Goal: Task Accomplishment & Management: Manage account settings

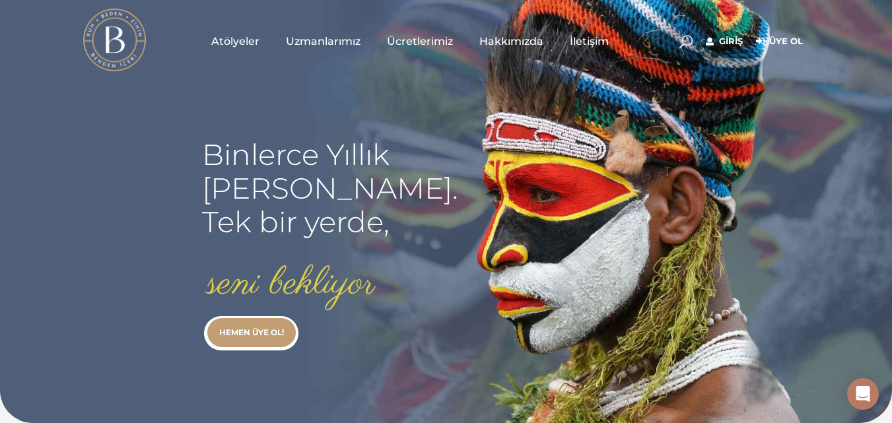
click at [721, 42] on link "Giriş" at bounding box center [724, 42] width 37 height 16
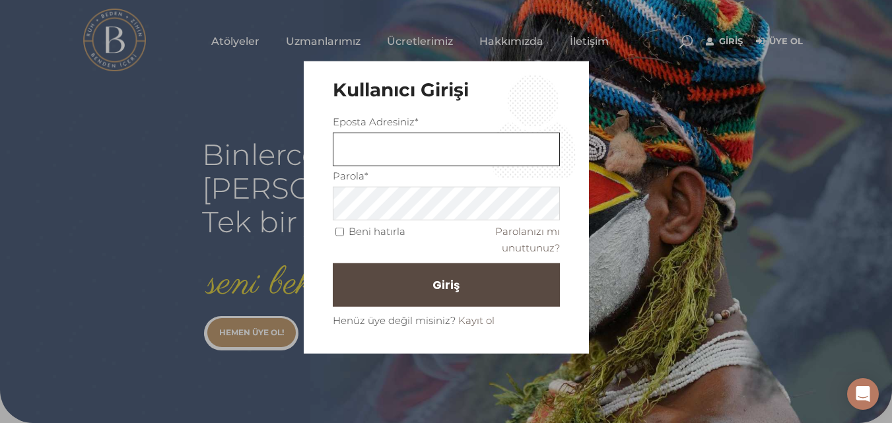
click at [466, 141] on input "text" at bounding box center [446, 150] width 227 height 34
drag, startPoint x: 513, startPoint y: 149, endPoint x: 204, endPoint y: 169, distance: 309.1
click at [204, 169] on div "Kullanıcı Girişi Eposta Adresiniz* elmasgizemyalman@gmail.com Parola* Beni hatı…" at bounding box center [446, 211] width 892 height 423
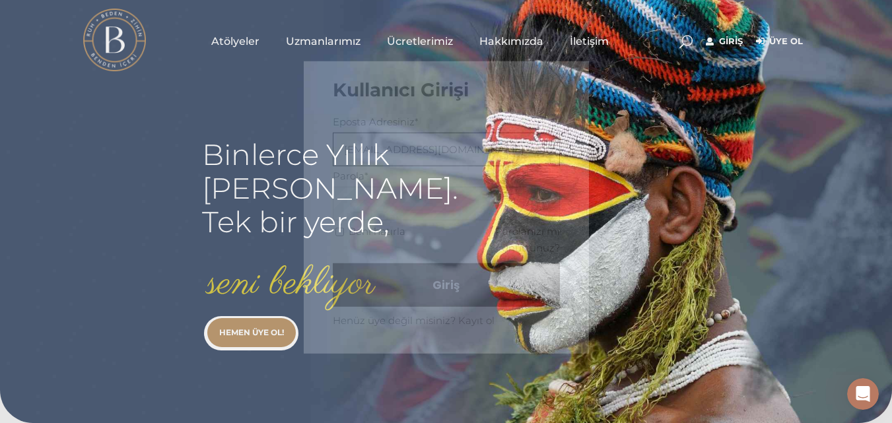
type input "elmasgizemyalman@gmail.com"
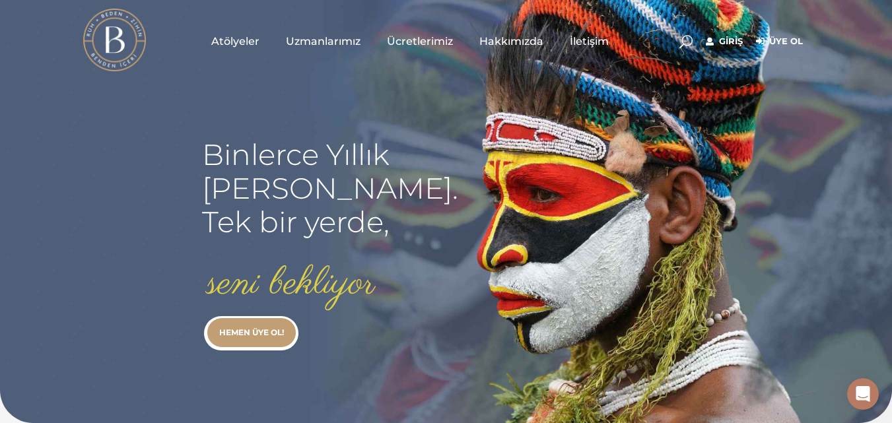
click at [725, 46] on link "Giriş" at bounding box center [724, 42] width 37 height 16
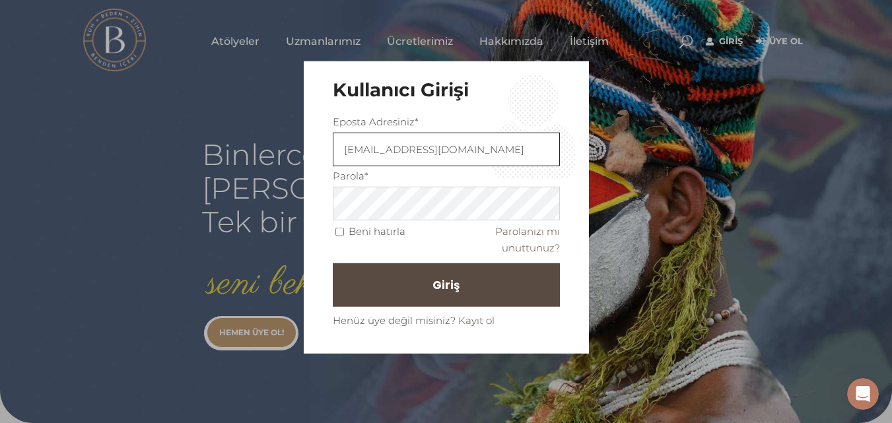
click at [517, 155] on input "elmasgizemyalman@gmail.com" at bounding box center [446, 150] width 227 height 34
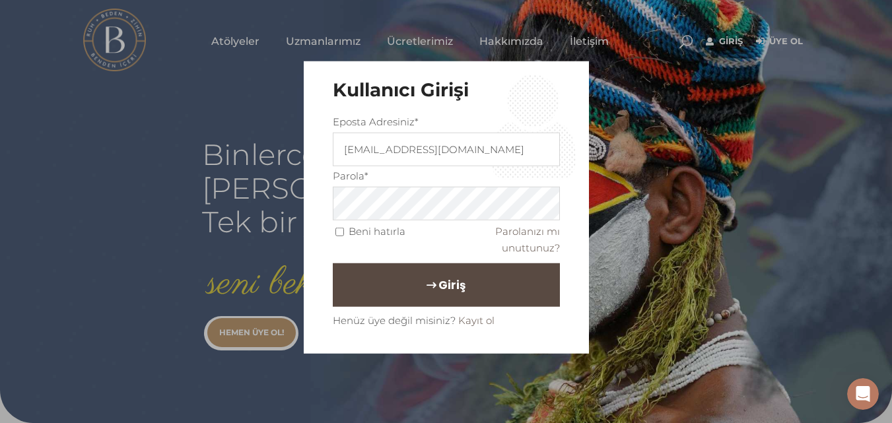
click at [454, 297] on button "Giriş" at bounding box center [446, 286] width 227 height 44
click at [540, 248] on link "Parolanızı mı unuttunuz?" at bounding box center [527, 239] width 65 height 29
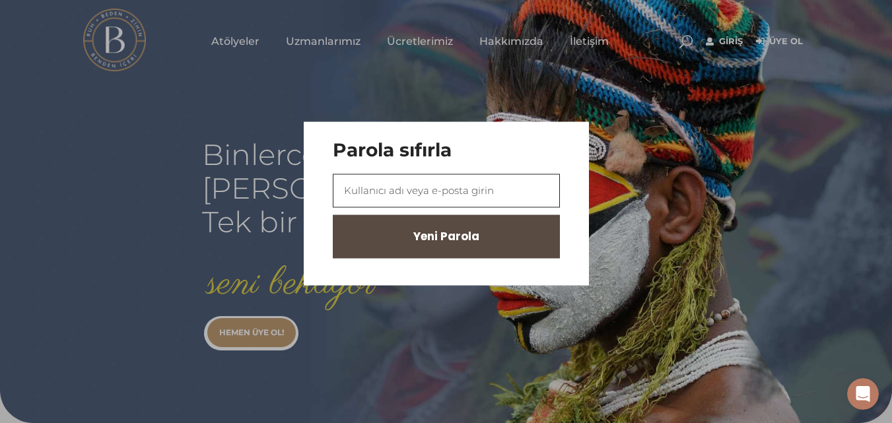
click at [512, 182] on input "text" at bounding box center [446, 191] width 227 height 34
paste input "ı want her but ı dont want her"
type input "ı want her but ı dont want her"
type input "elmasgizemyalman@gmail.com"
click at [470, 244] on span "Yeni Parola" at bounding box center [452, 237] width 66 height 22
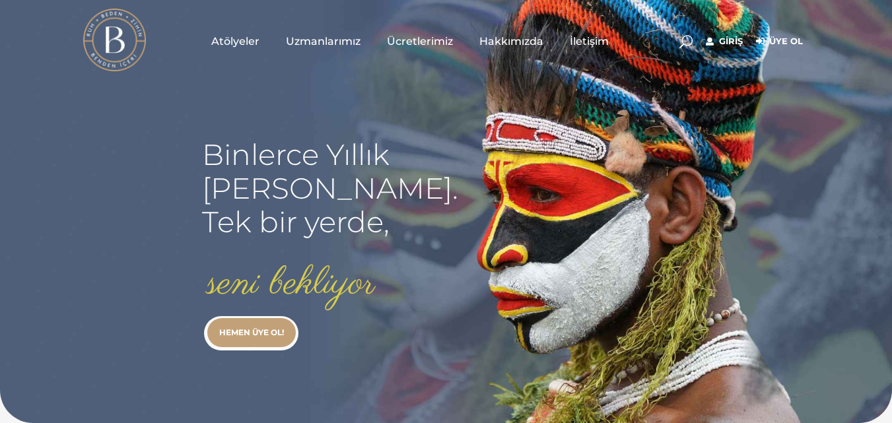
click at [589, 143] on div "Binlerce Yıllık kadim bilgi. Tek bir yerde, seni bekliyor HEMEN ÜYE OL!" at bounding box center [446, 211] width 892 height 423
